Goal: Transaction & Acquisition: Purchase product/service

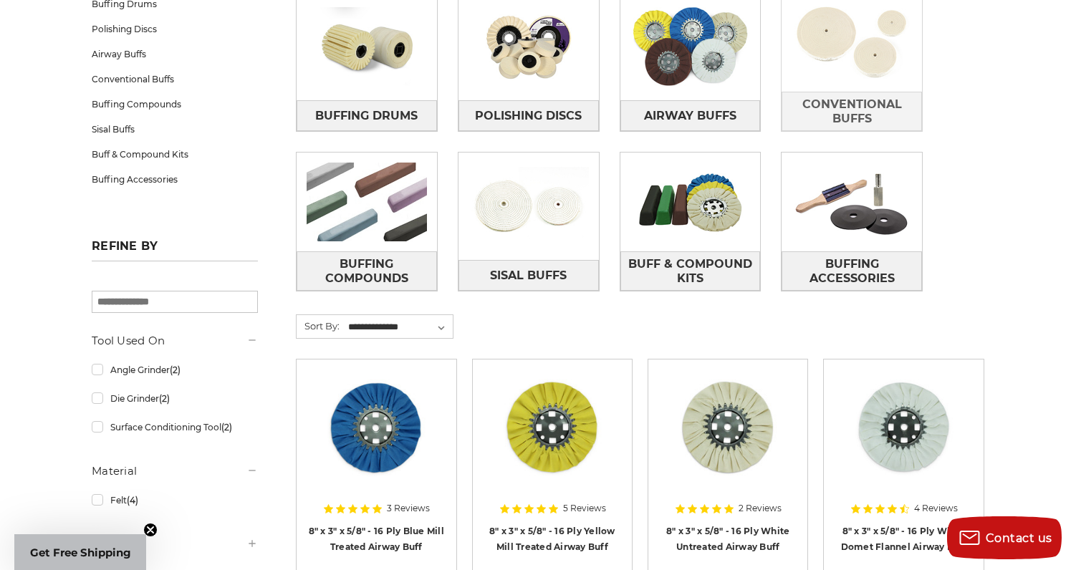
scroll to position [282, 0]
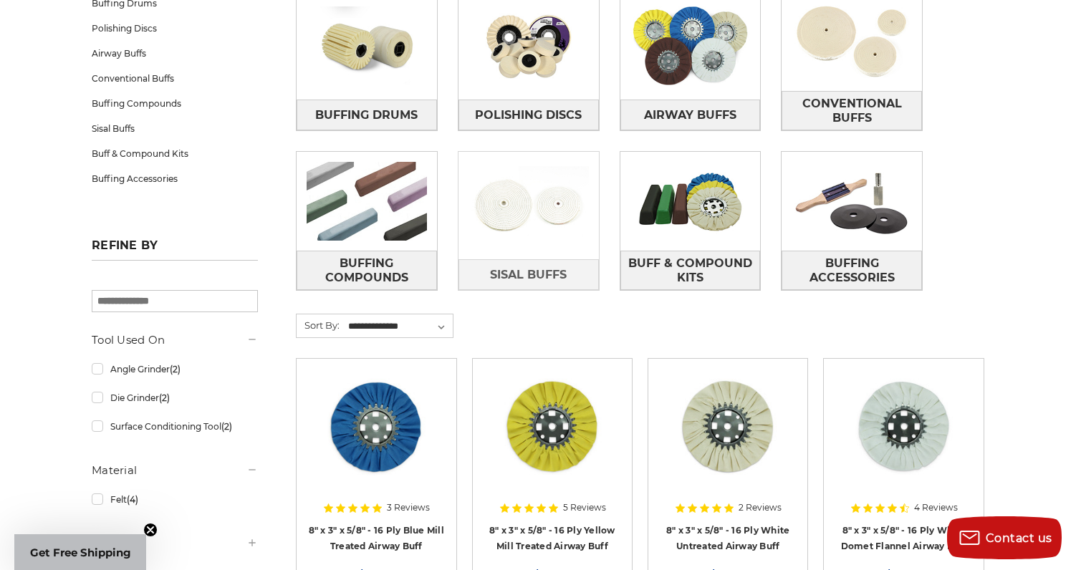
click at [559, 223] on img at bounding box center [528, 205] width 140 height 99
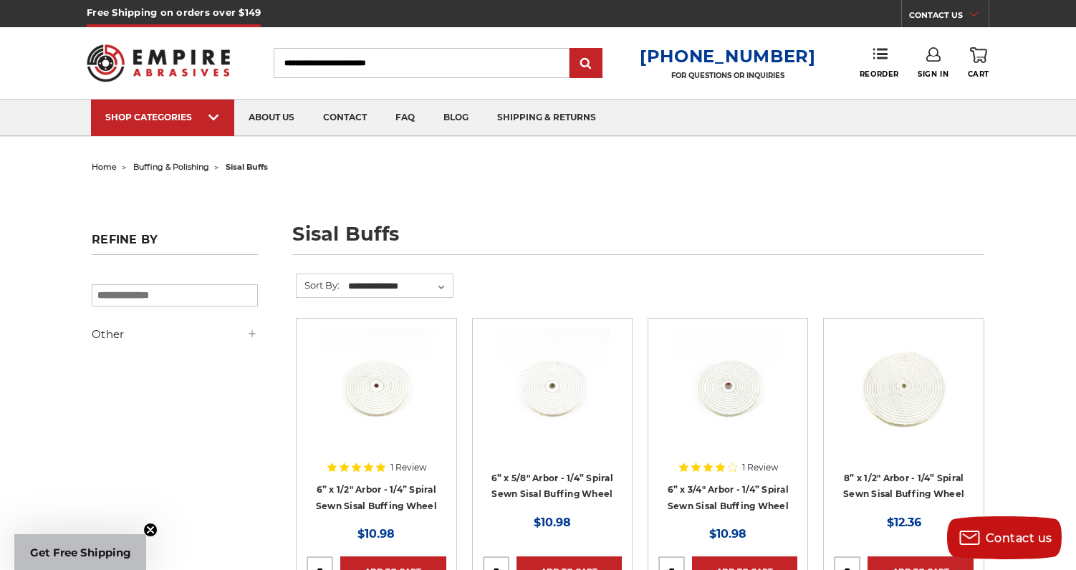
click at [158, 163] on span "buffing & polishing" at bounding box center [171, 167] width 76 height 10
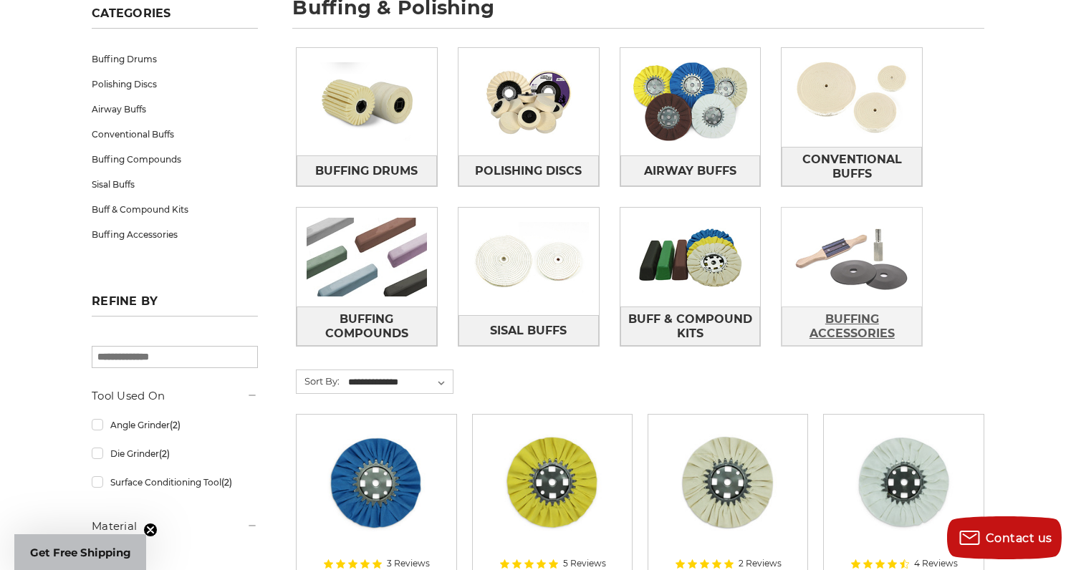
click at [853, 320] on span "Buffing Accessories" at bounding box center [851, 326] width 139 height 39
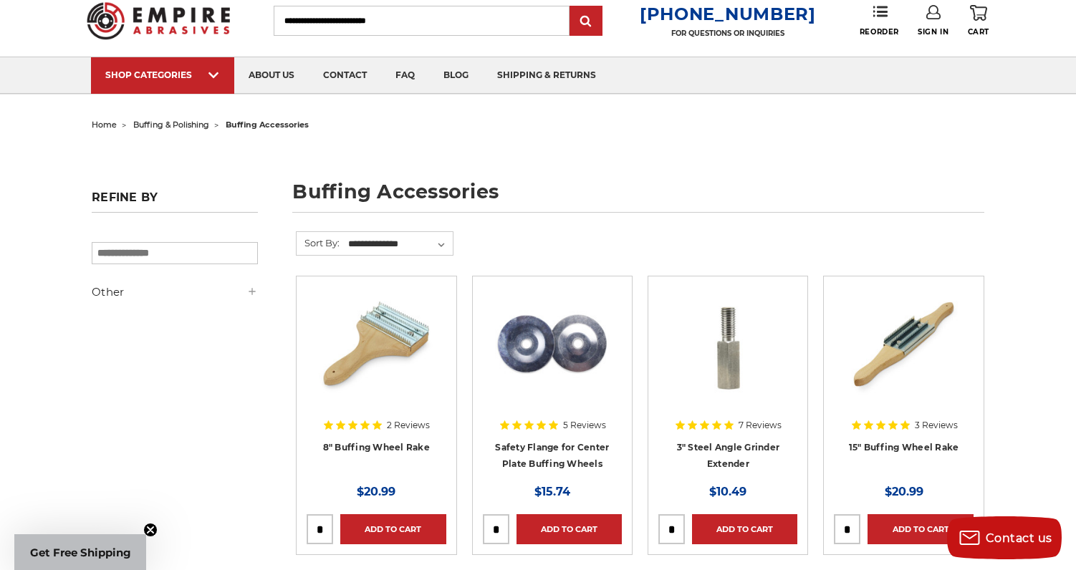
scroll to position [38, 0]
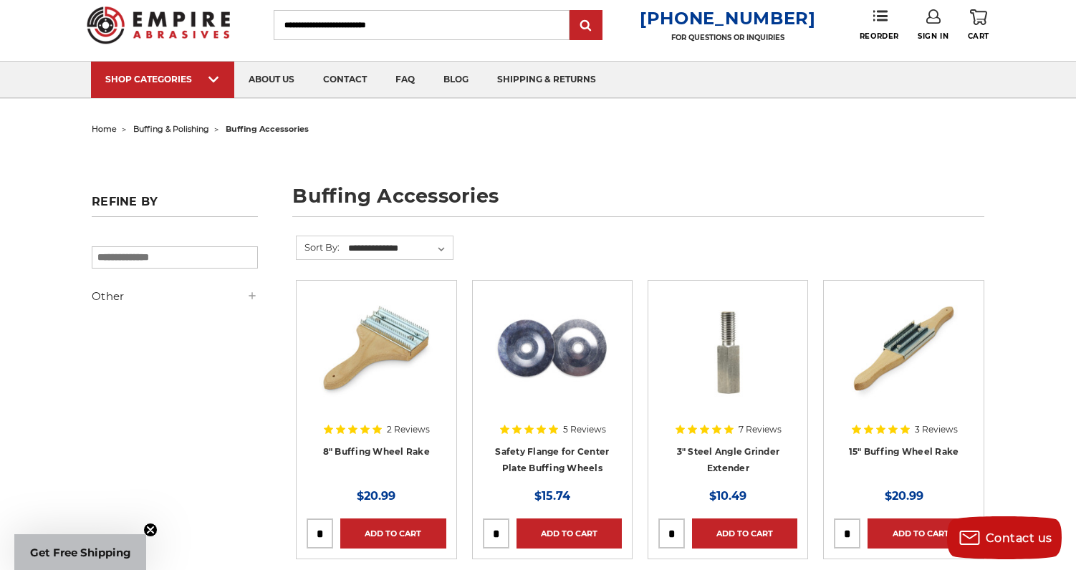
click at [105, 131] on span "home" at bounding box center [104, 129] width 25 height 10
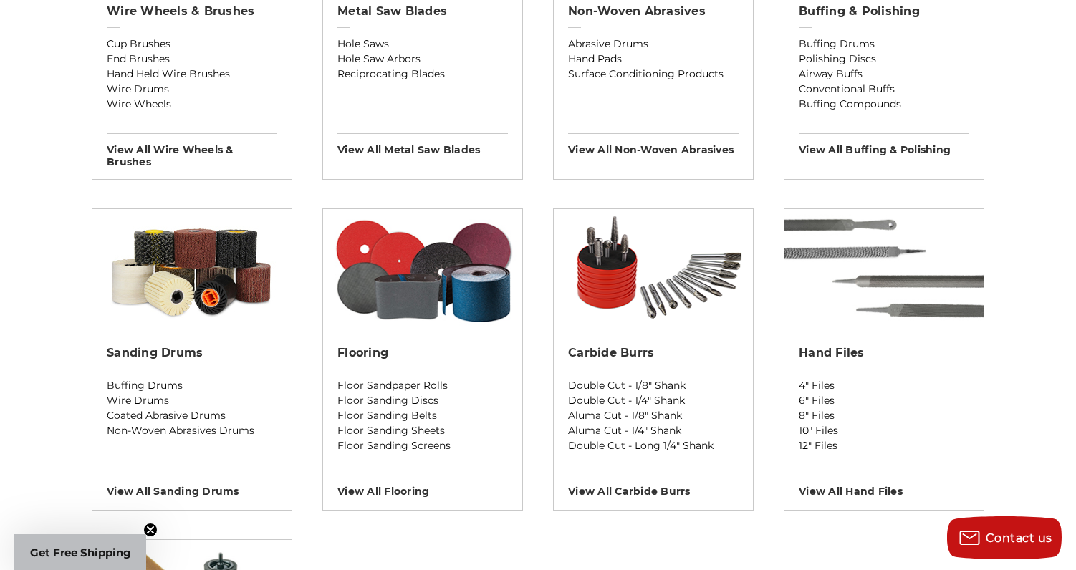
scroll to position [1014, 0]
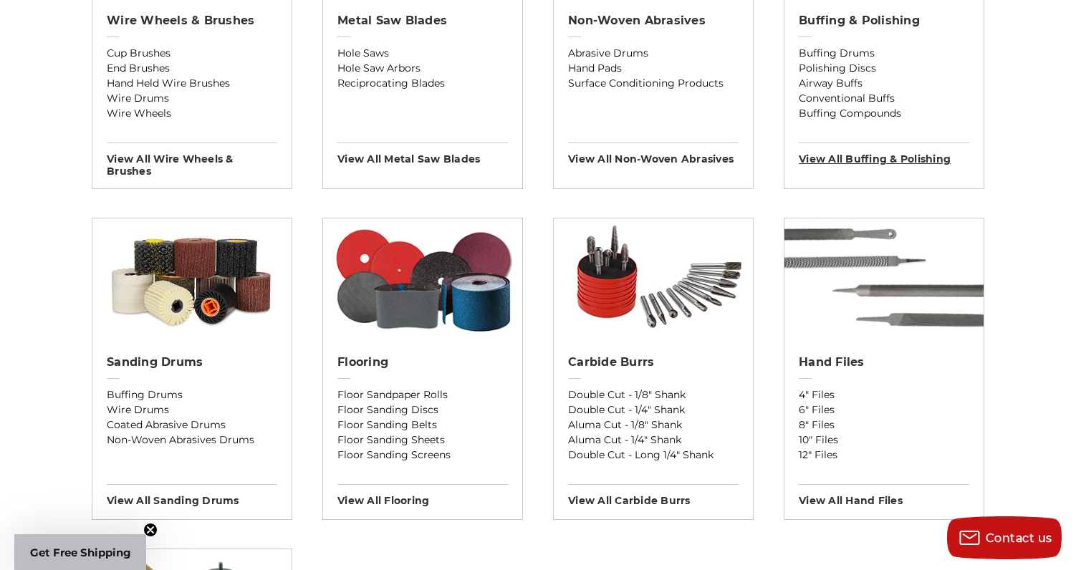
click at [852, 163] on h3 "View All buffing & polishing" at bounding box center [884, 154] width 170 height 23
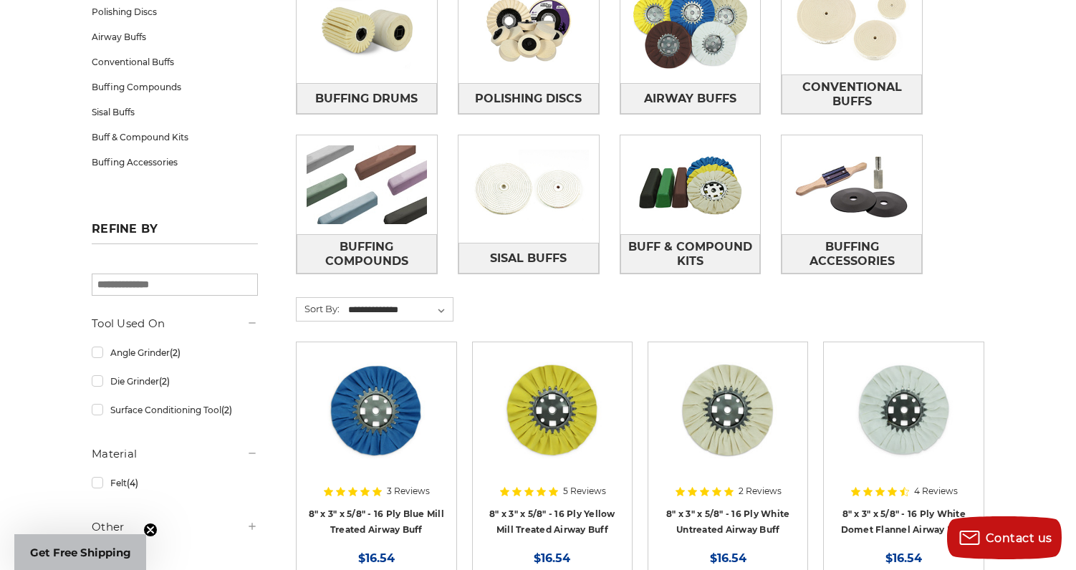
scroll to position [294, 0]
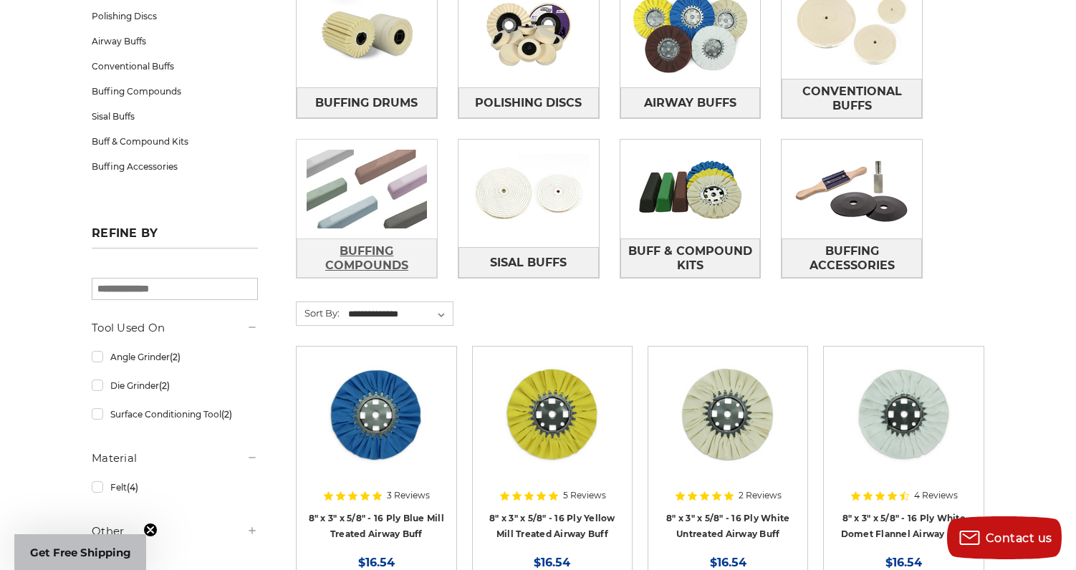
click at [371, 264] on span "Buffing Compounds" at bounding box center [366, 258] width 139 height 39
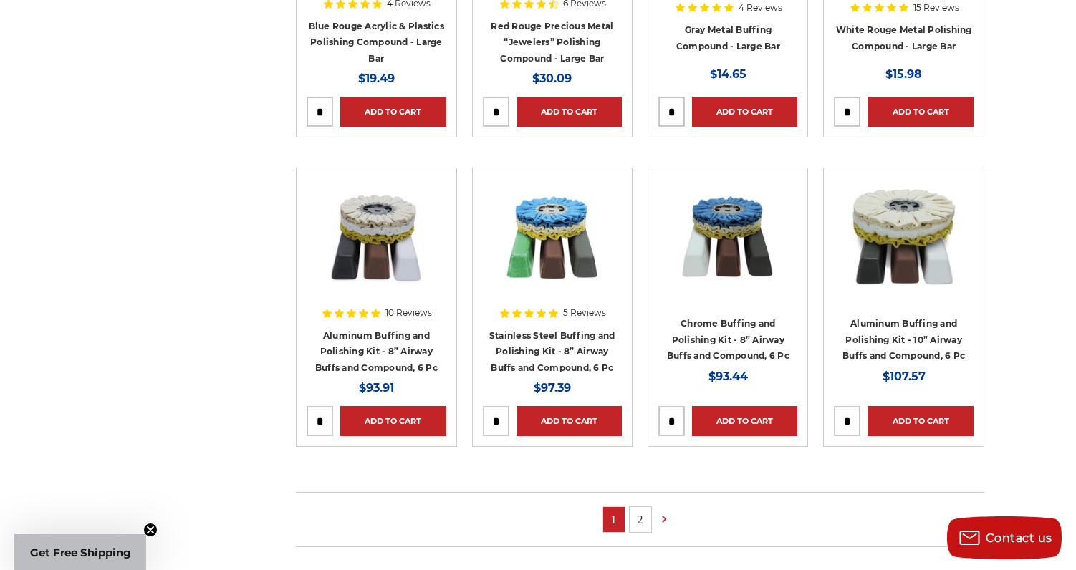
scroll to position [776, 0]
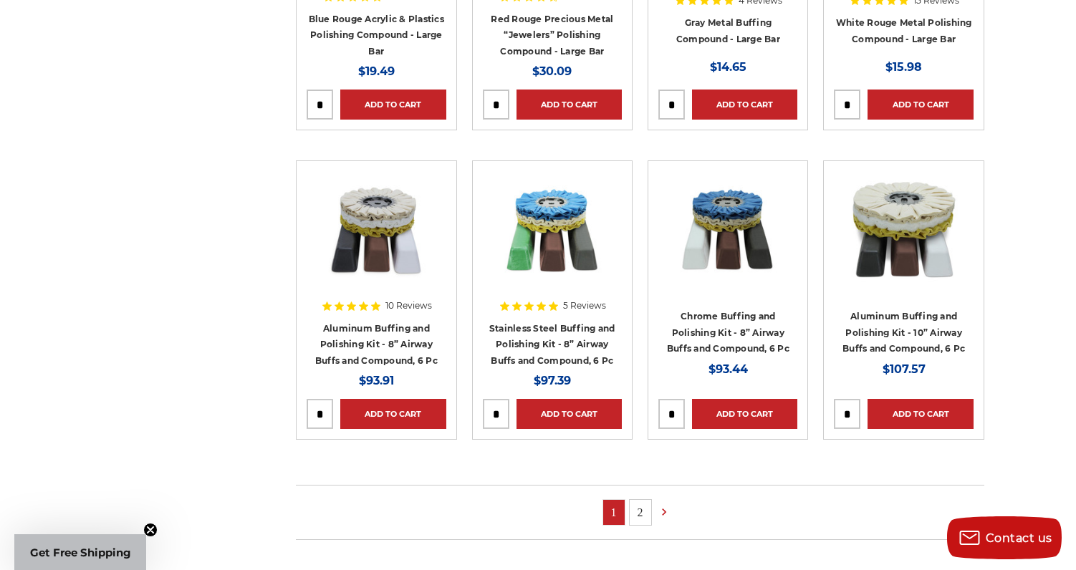
click at [635, 513] on link "2" at bounding box center [640, 512] width 21 height 25
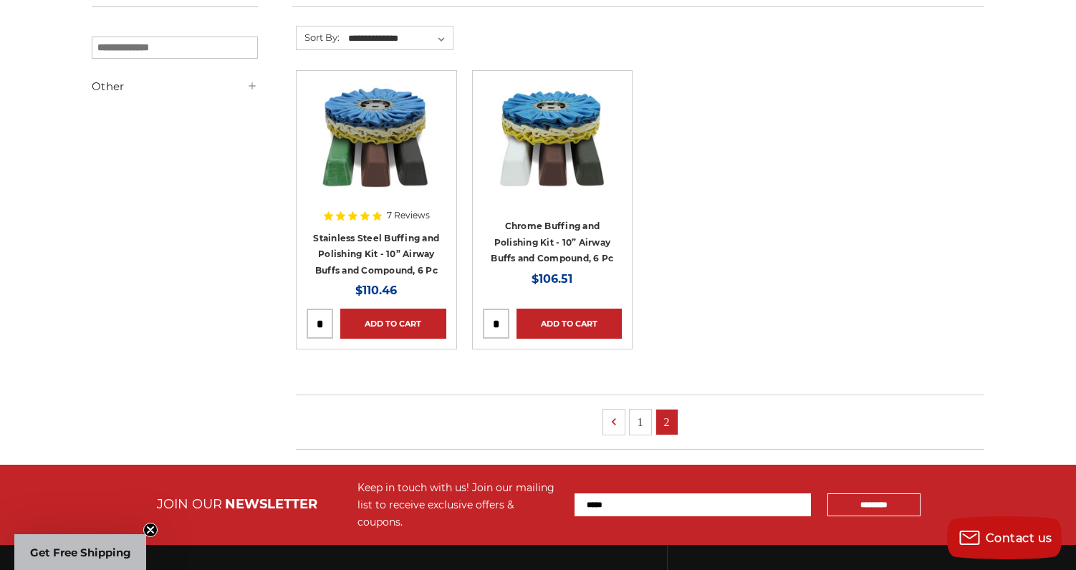
scroll to position [259, 0]
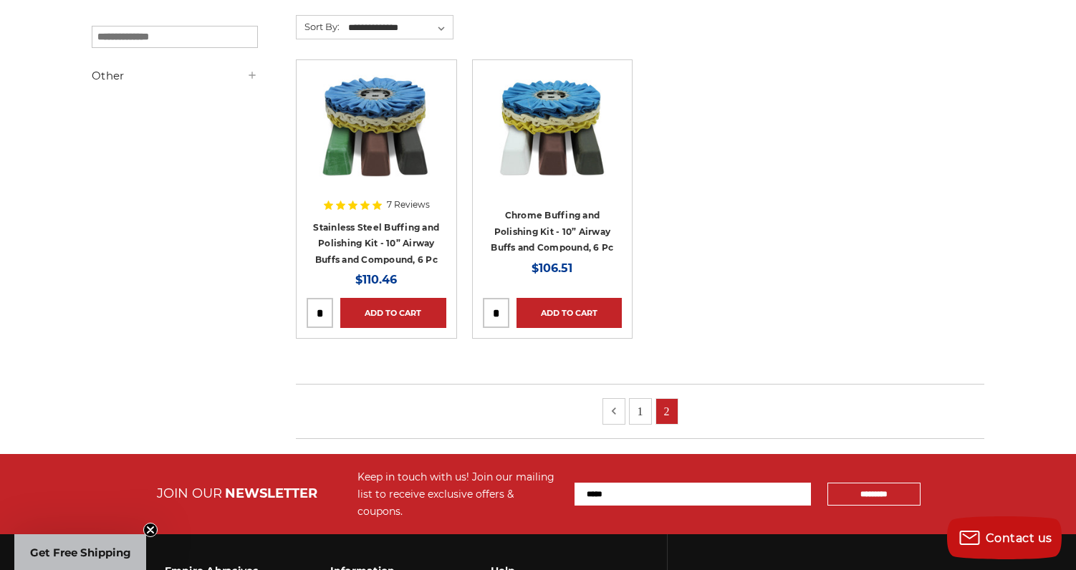
click at [616, 415] on icon at bounding box center [614, 411] width 14 height 16
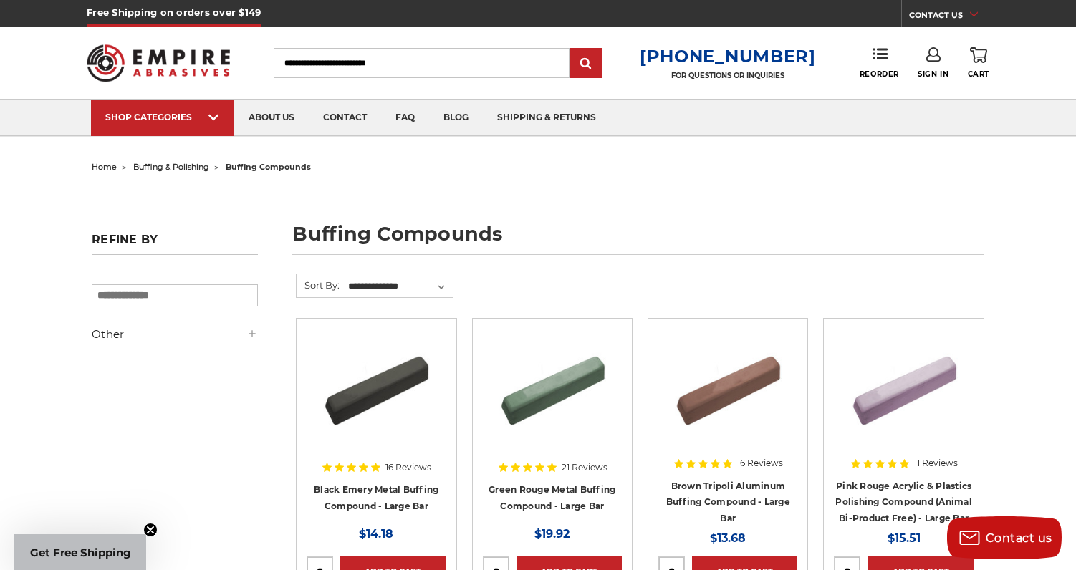
click at [380, 413] on img at bounding box center [376, 386] width 115 height 115
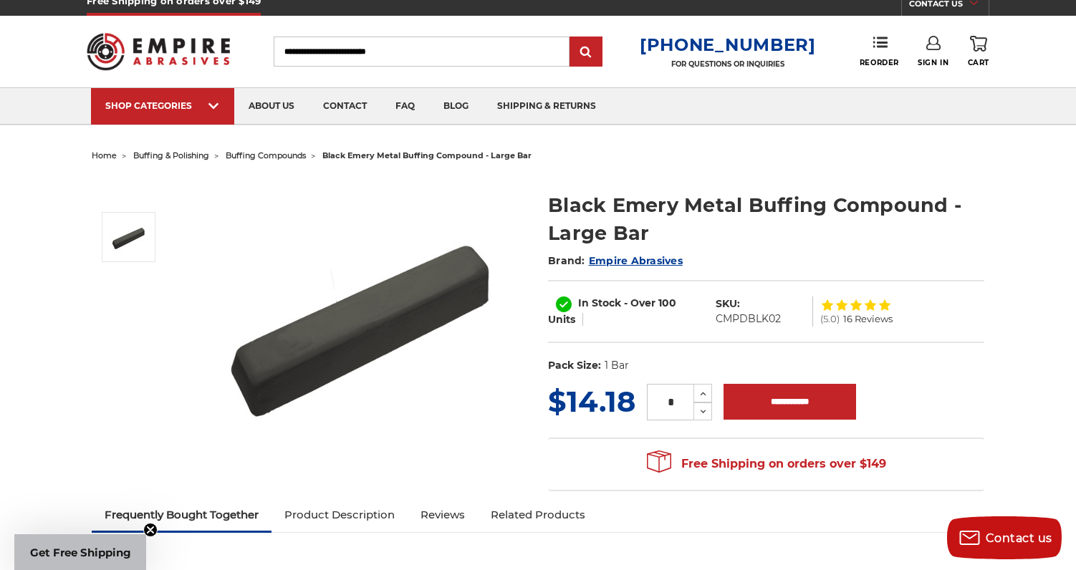
scroll to position [10, 0]
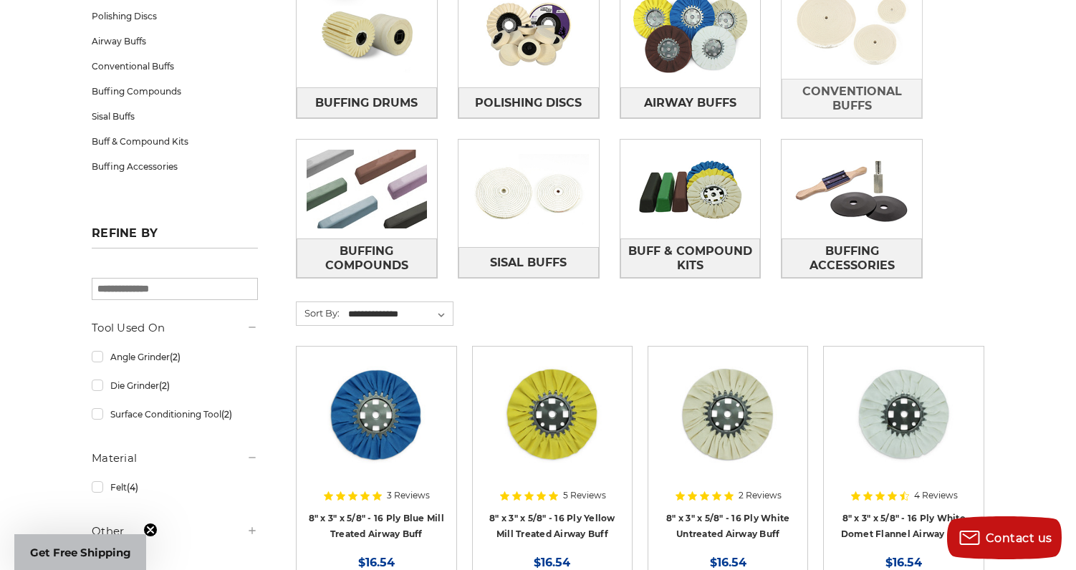
click at [853, 51] on img at bounding box center [851, 29] width 140 height 99
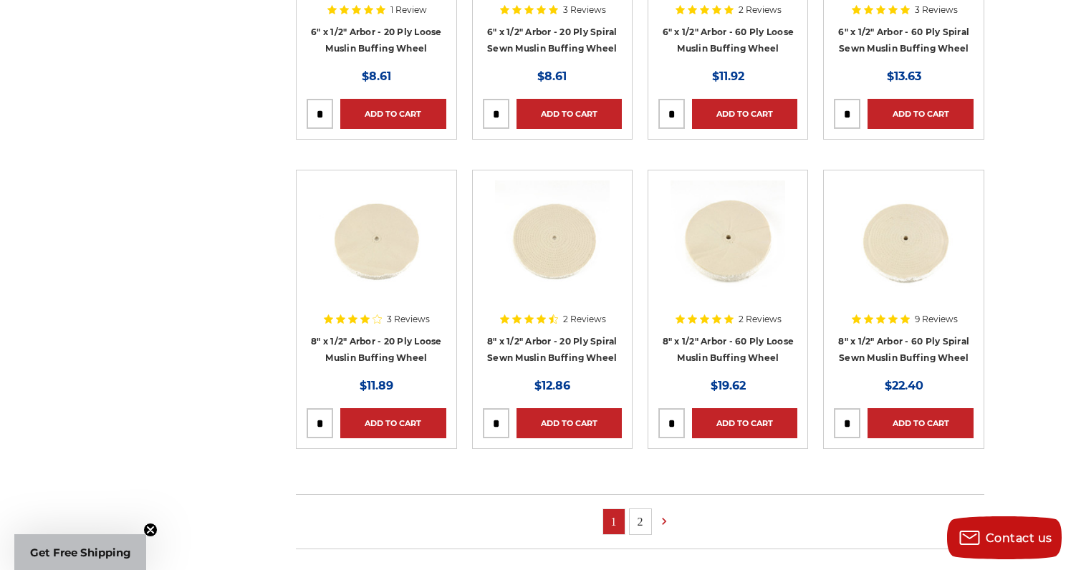
scroll to position [767, 0]
click at [544, 339] on link "8" x 1/2" Arbor - 20 Ply Spiral Sewn Muslin Buffing Wheel" at bounding box center [552, 349] width 130 height 27
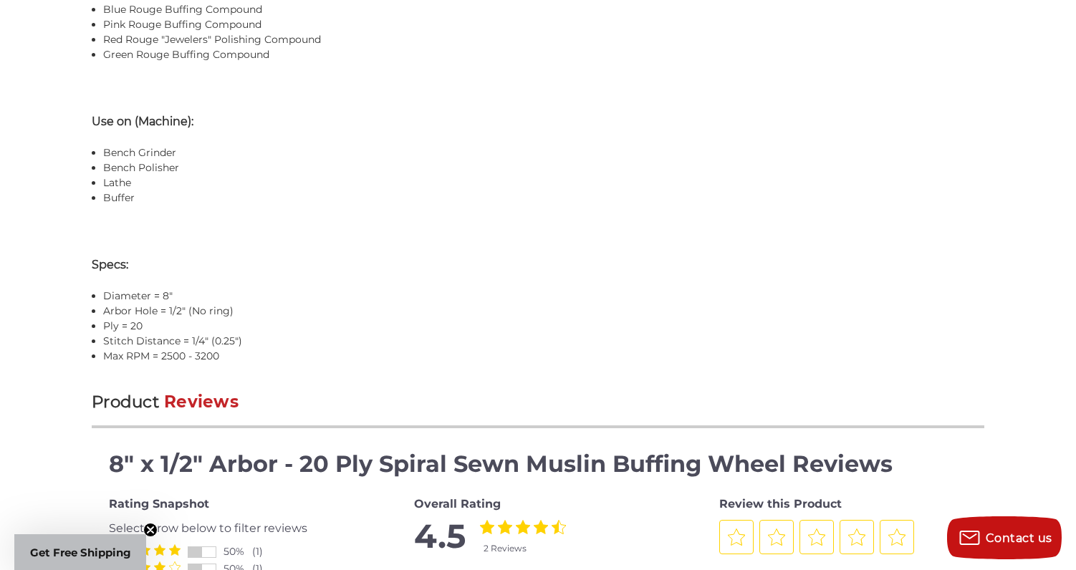
scroll to position [1367, 0]
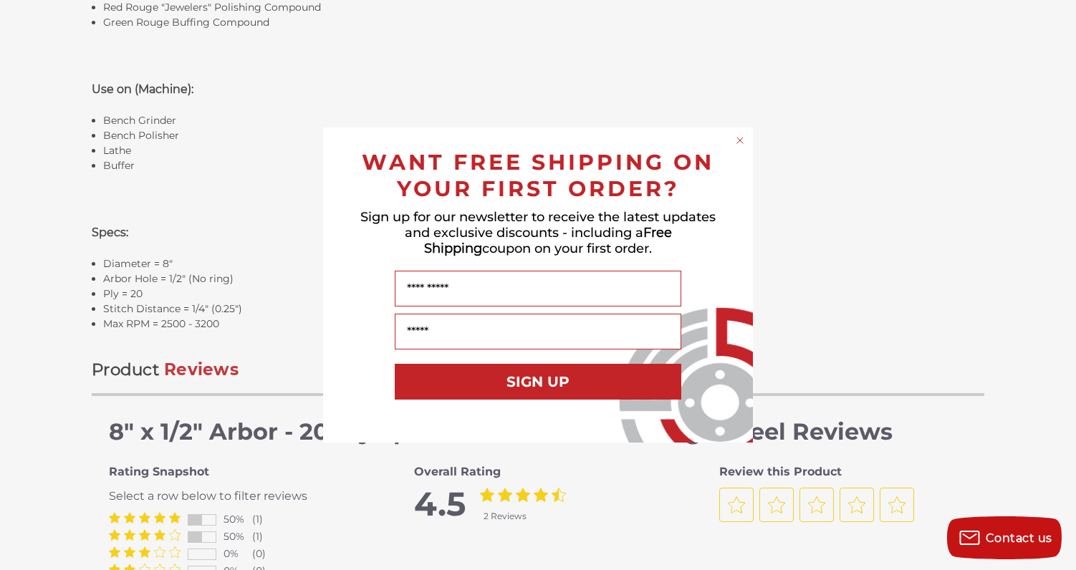
click at [742, 138] on circle "Close dialog" at bounding box center [740, 141] width 14 height 14
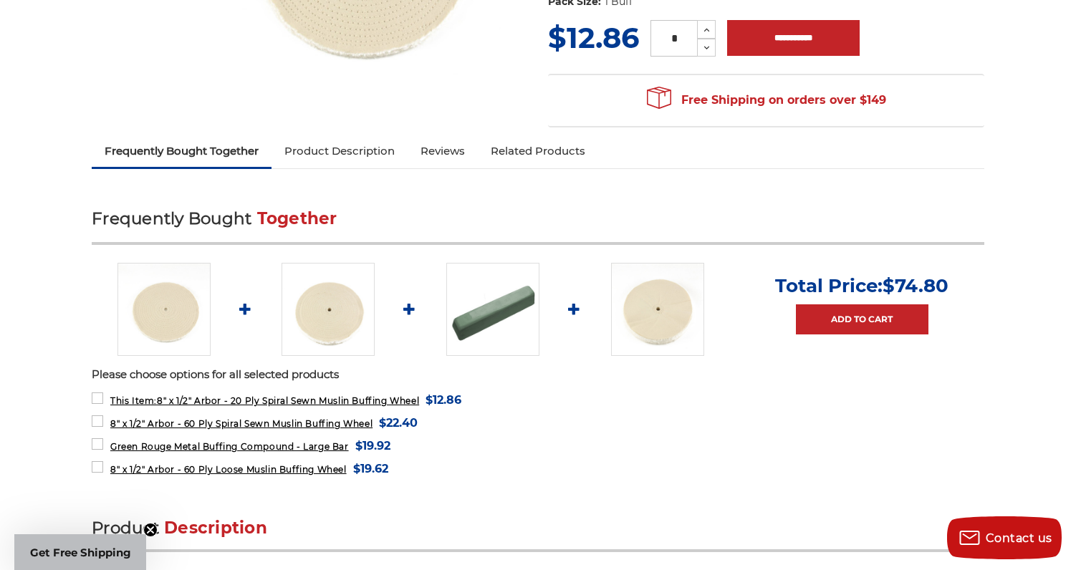
scroll to position [375, 0]
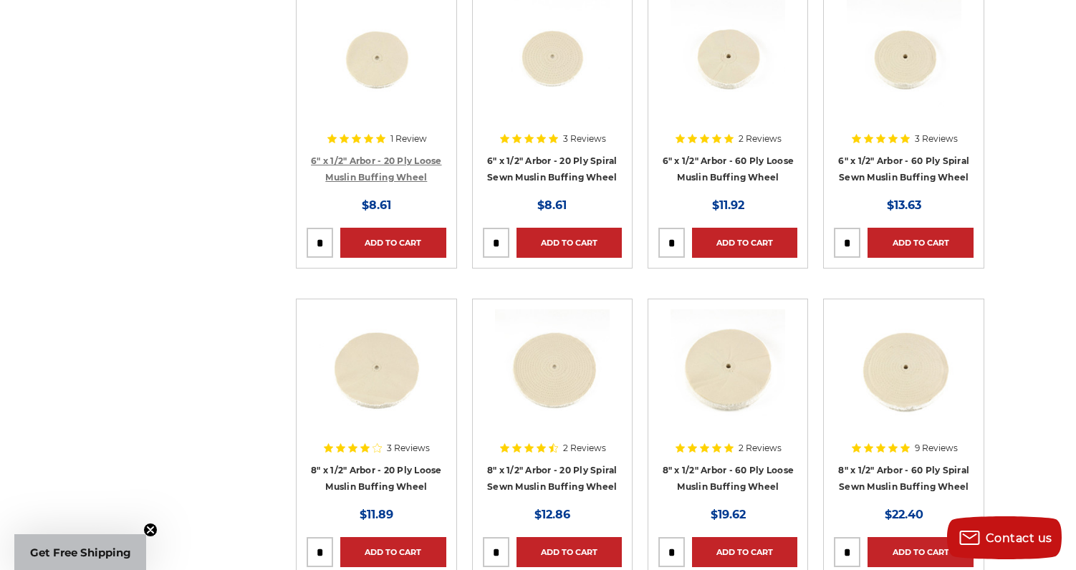
click at [386, 163] on link "6" x 1/2" Arbor - 20 Ply Loose Muslin Buffing Wheel" at bounding box center [376, 168] width 131 height 27
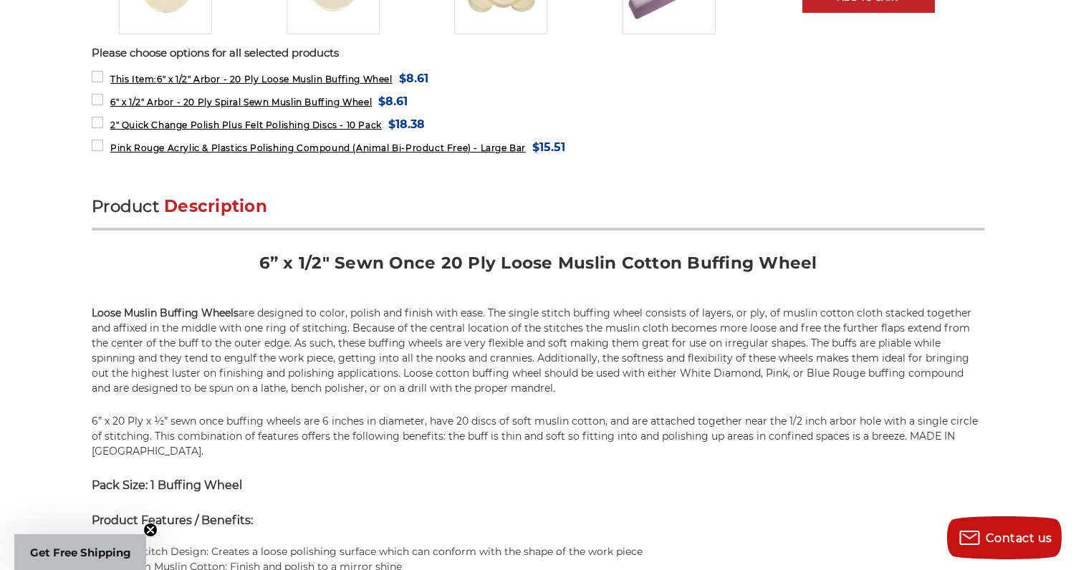
scroll to position [692, 0]
